Goal: Transaction & Acquisition: Purchase product/service

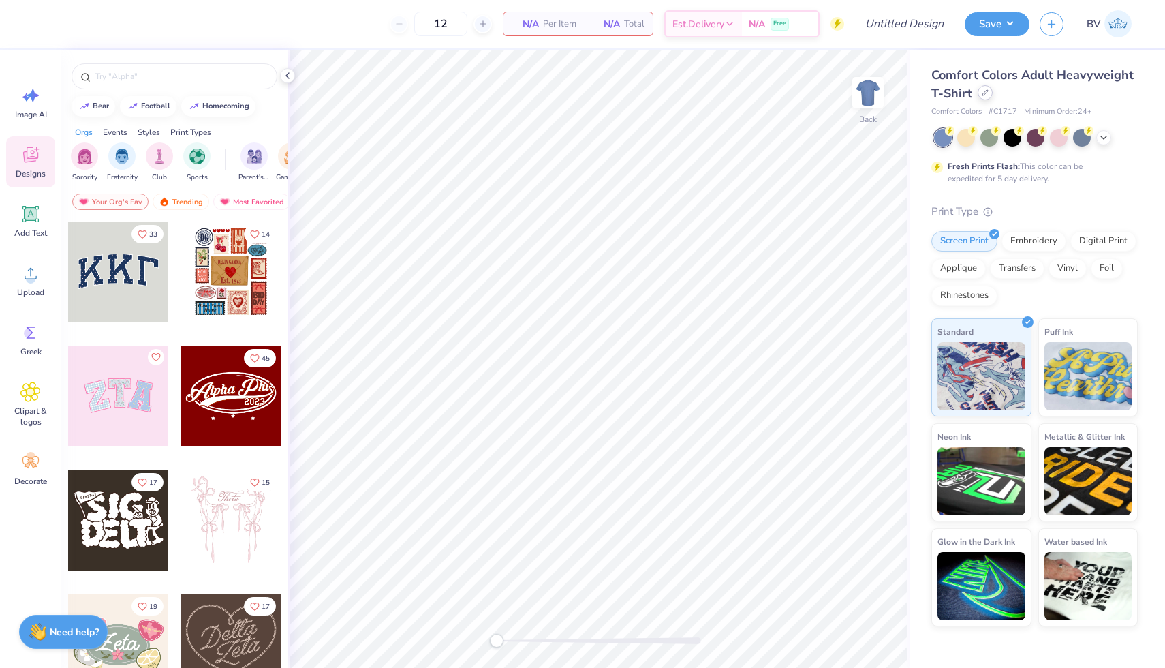
click at [985, 97] on div at bounding box center [985, 92] width 15 height 15
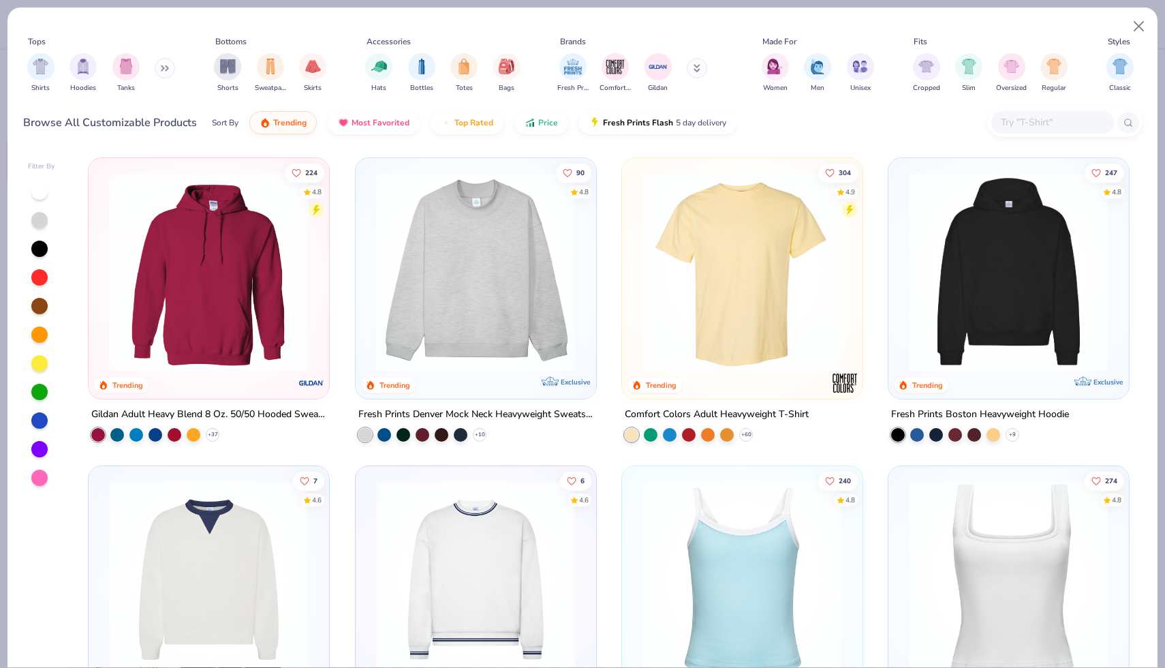
click at [523, 283] on img at bounding box center [475, 272] width 213 height 200
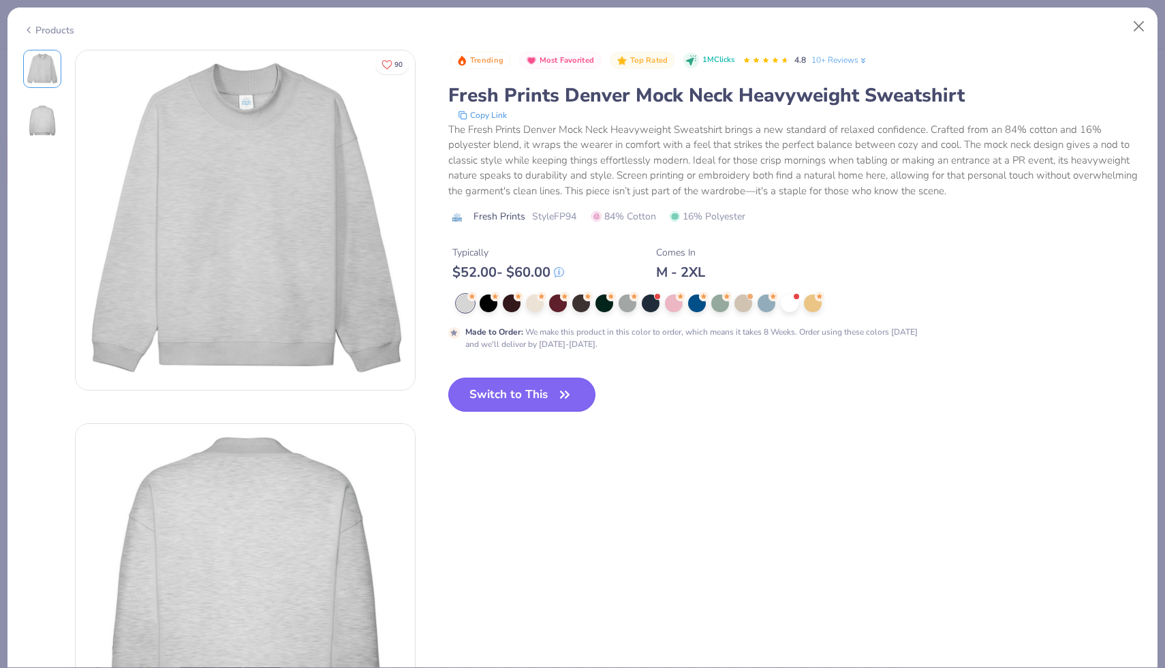
click at [532, 382] on button "Switch to This" at bounding box center [522, 395] width 148 height 34
type input "50"
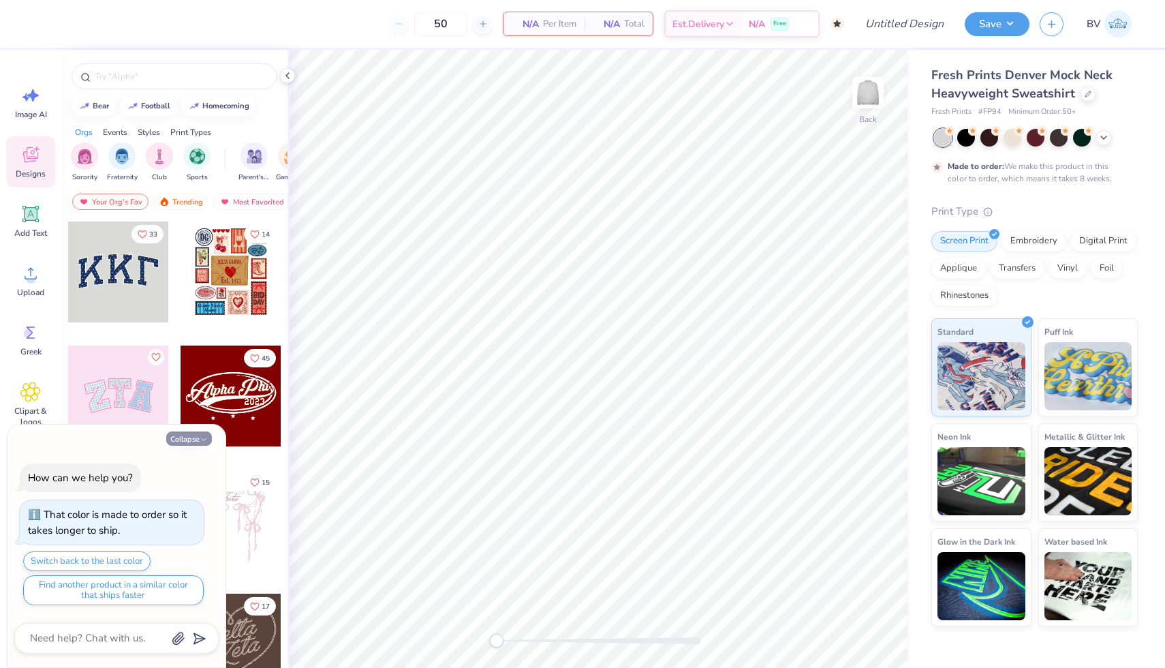
click at [194, 435] on button "Collapse" at bounding box center [189, 438] width 46 height 14
type textarea "x"
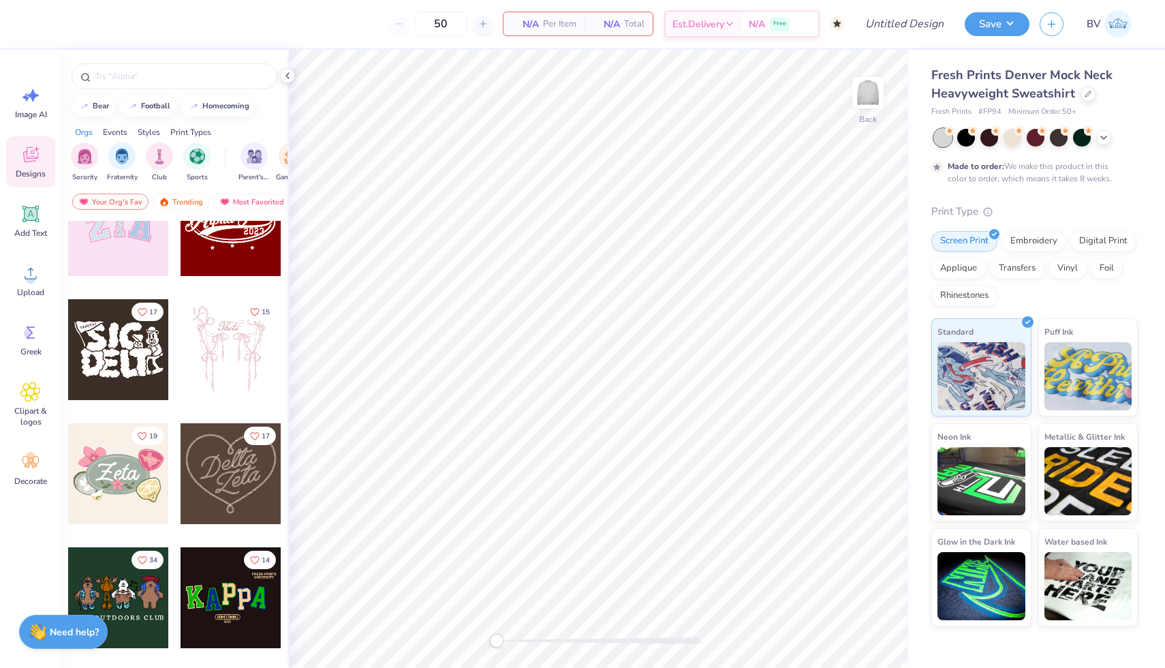
scroll to position [217, 0]
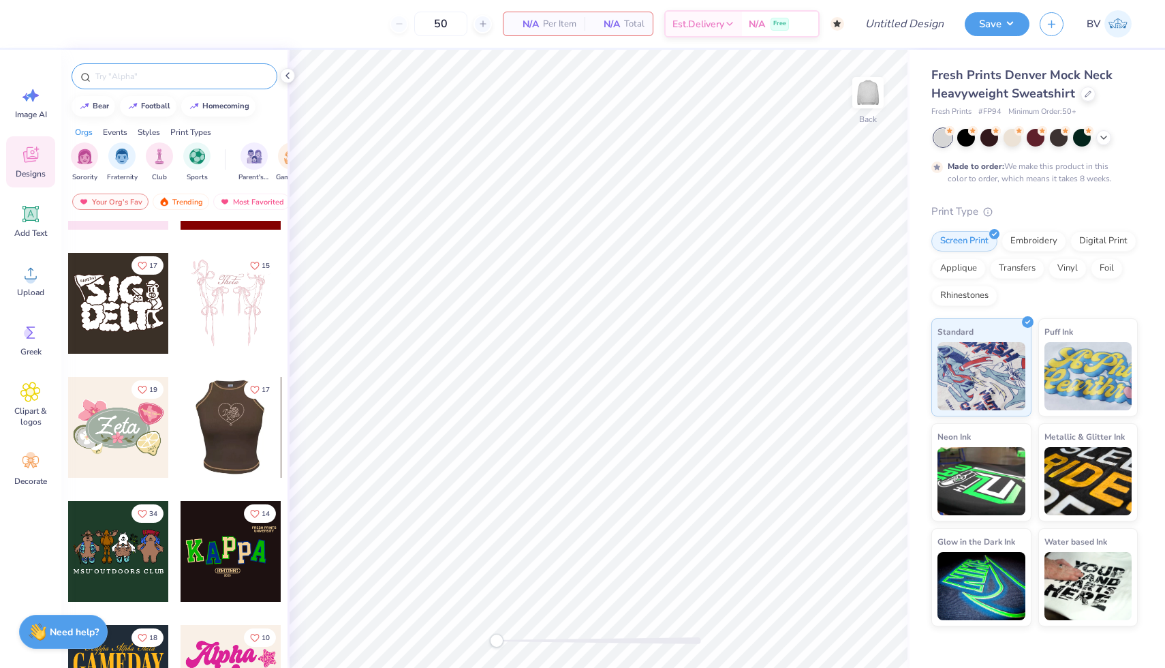
click at [208, 74] on input "text" at bounding box center [181, 77] width 174 height 14
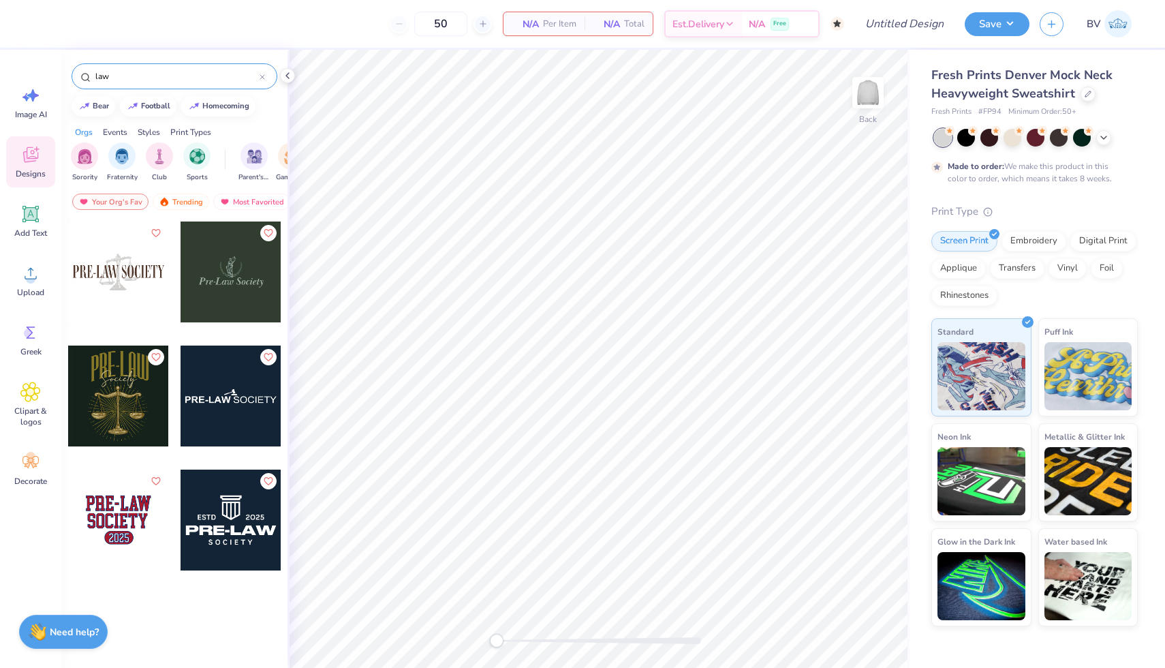
type input "law"
click at [155, 273] on div at bounding box center [118, 271] width 101 height 101
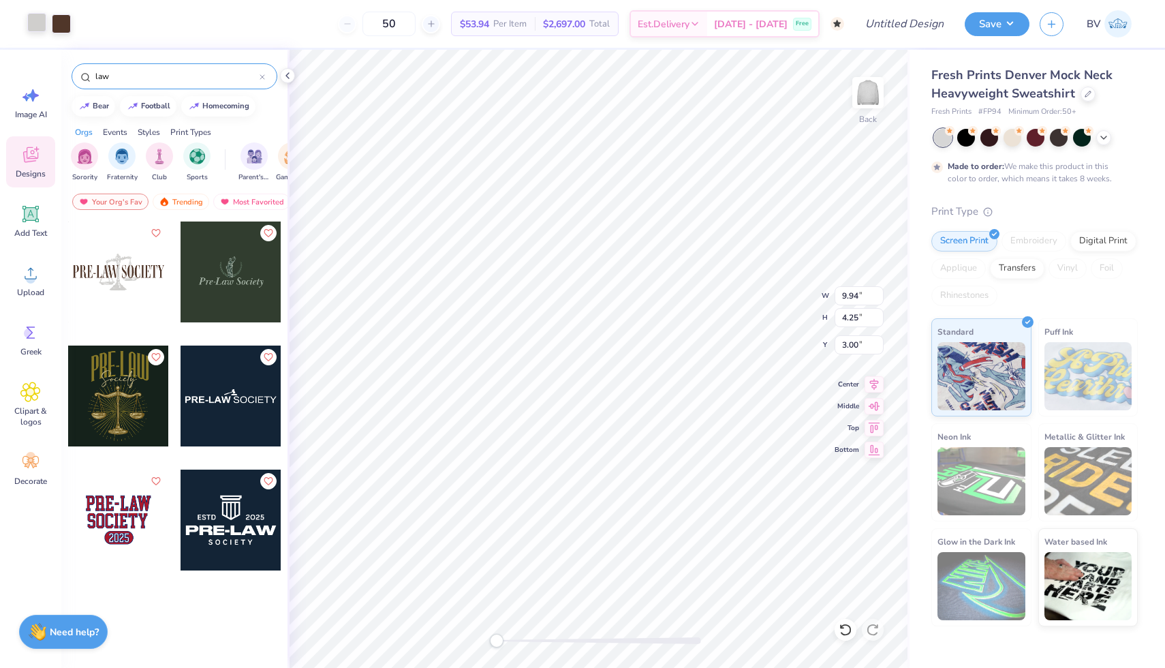
click at [36, 24] on div at bounding box center [36, 22] width 19 height 19
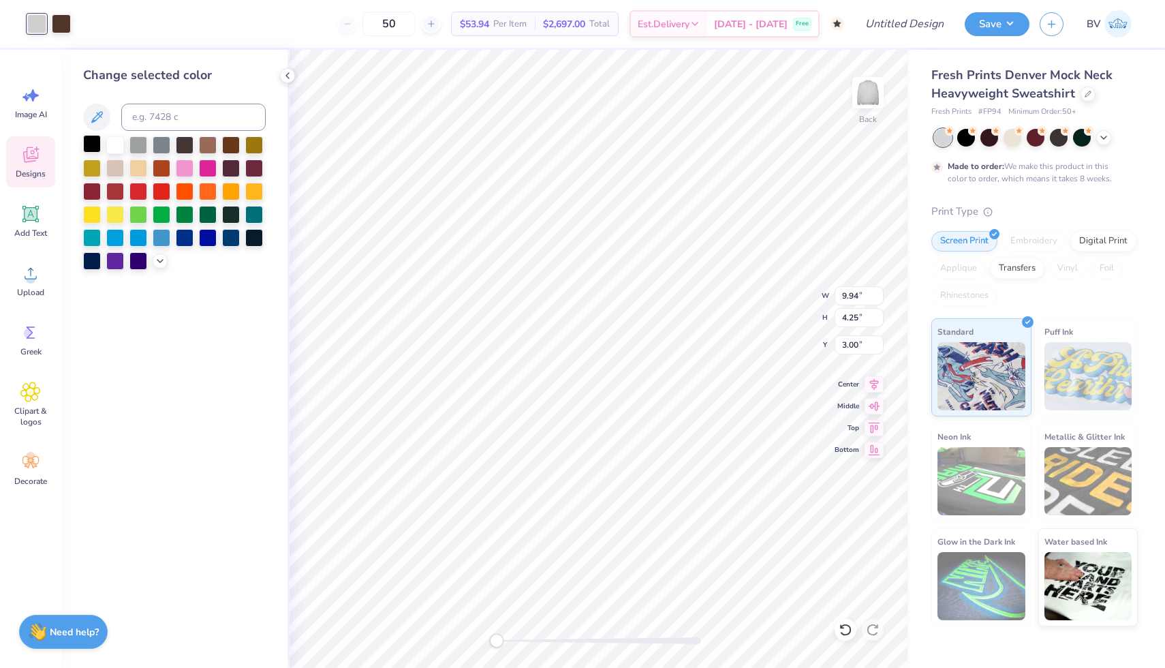
click at [93, 145] on div at bounding box center [92, 144] width 18 height 18
click at [63, 24] on div at bounding box center [61, 22] width 19 height 19
click at [119, 140] on div at bounding box center [115, 144] width 18 height 18
click at [235, 484] on div "Change selected color" at bounding box center [174, 359] width 226 height 618
